Goal: Task Accomplishment & Management: Manage account settings

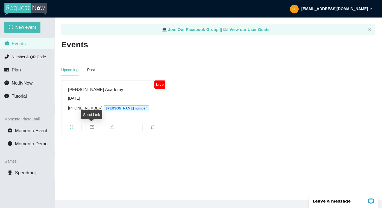
click at [93, 128] on icon "mail" at bounding box center [92, 127] width 4 height 4
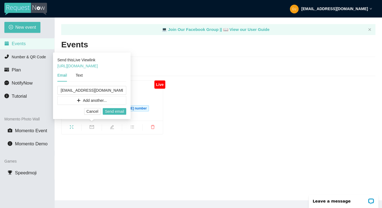
click at [208, 122] on div "Live Phillips Academy Tuesday, September 9th (617) 932-5301 DJ Zati's number" at bounding box center [218, 107] width 319 height 54
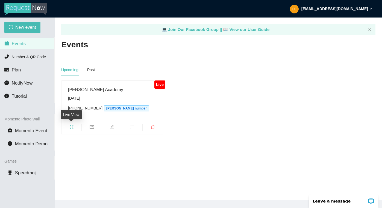
click at [69, 127] on span "fullscreen" at bounding box center [71, 128] width 20 height 6
click at [27, 54] on li "Number & QR Code" at bounding box center [27, 56] width 54 height 11
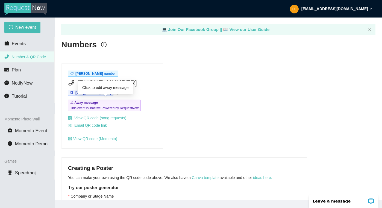
click at [131, 108] on span "This event is inactive Powered by RequestNow" at bounding box center [104, 107] width 68 height 5
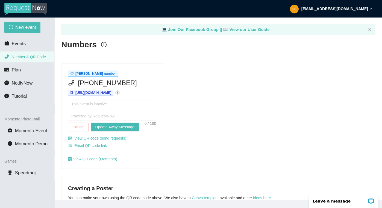
click at [75, 127] on span "Cancel" at bounding box center [78, 127] width 12 height 6
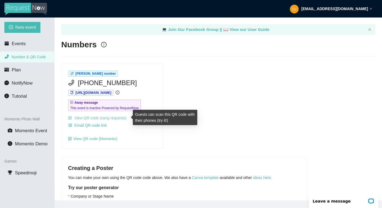
click at [101, 116] on link "View QR code (song requests)" at bounding box center [97, 118] width 58 height 4
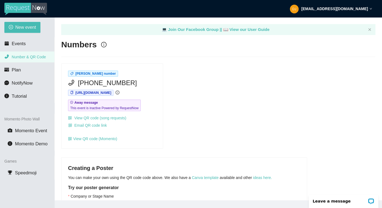
click at [188, 78] on div "DJ Zati's number (617) 932-5301 https://app.requestnow.io/qrwvmze/next Away mes…" at bounding box center [218, 105] width 319 height 85
click at [371, 29] on icon "close" at bounding box center [369, 29] width 3 height 3
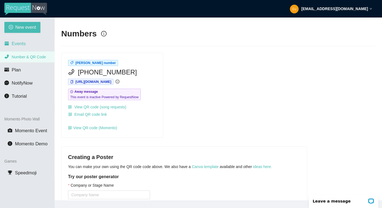
click at [23, 44] on span "Events" at bounding box center [19, 43] width 14 height 5
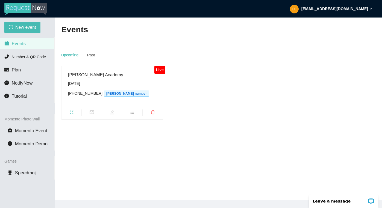
click at [112, 111] on icon "edit" at bounding box center [112, 112] width 4 height 4
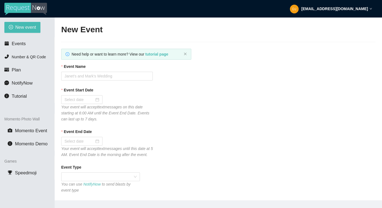
type textarea "Thank you for submitting in your music requests today! Follow me on Instagram t…"
type input "Phillips Academy"
type input "09/09/2025"
type input "09/10/2025"
type input "250"
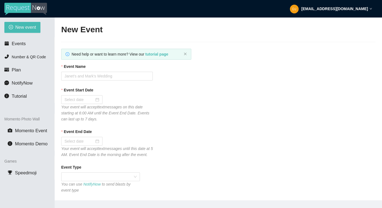
type textarea "Thank you for submitting your request. To send the DJ a tip https://songtip.me/…"
type textarea "Thank you for submitting in your music requests today! Follow me on Instagram t…"
checkbox input "true"
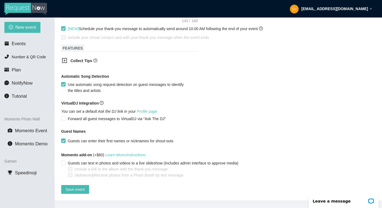
scroll to position [328, 0]
